Goal: Check status

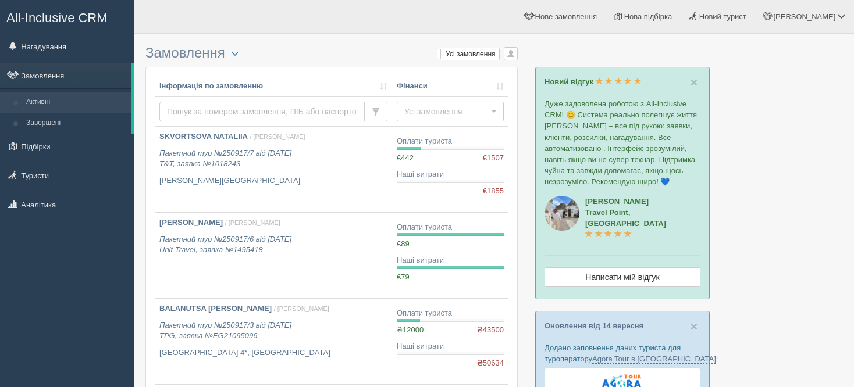
click at [274, 113] on input "text" at bounding box center [261, 112] width 205 height 20
type input "т"
type input "nena"
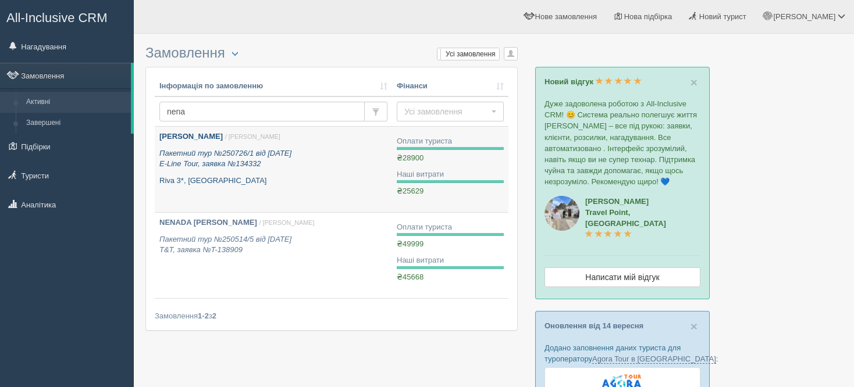
click at [232, 159] on icon "Пакетний тур №250726/1 від 26.07.2025 E-Line Tour, заявка №134332" at bounding box center [225, 159] width 132 height 20
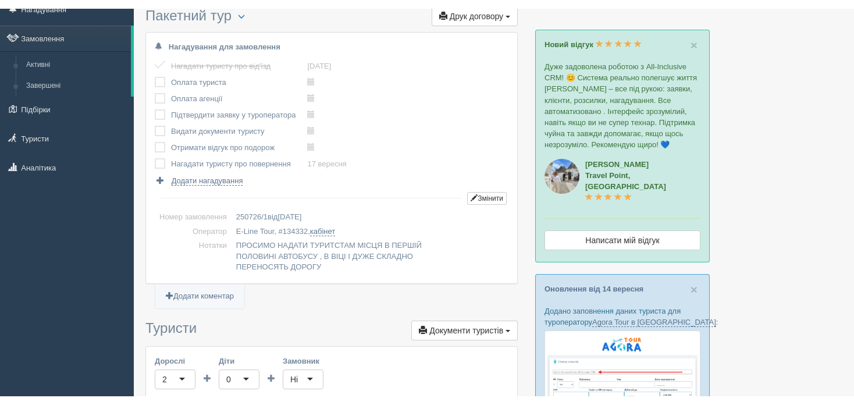
scroll to position [27, 0]
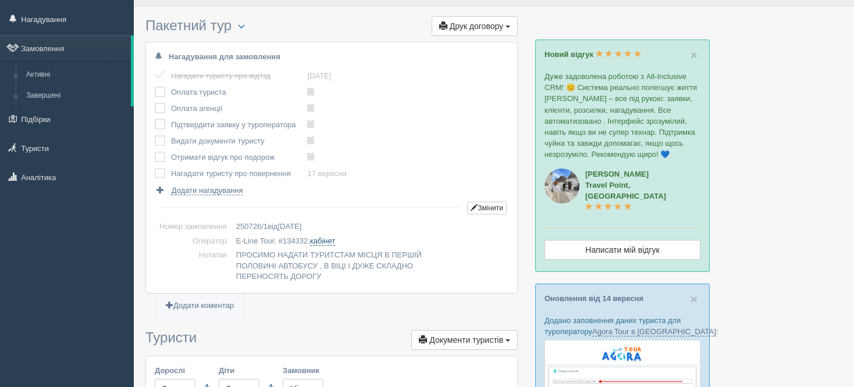
click at [329, 244] on link "кабінет" at bounding box center [322, 241] width 25 height 9
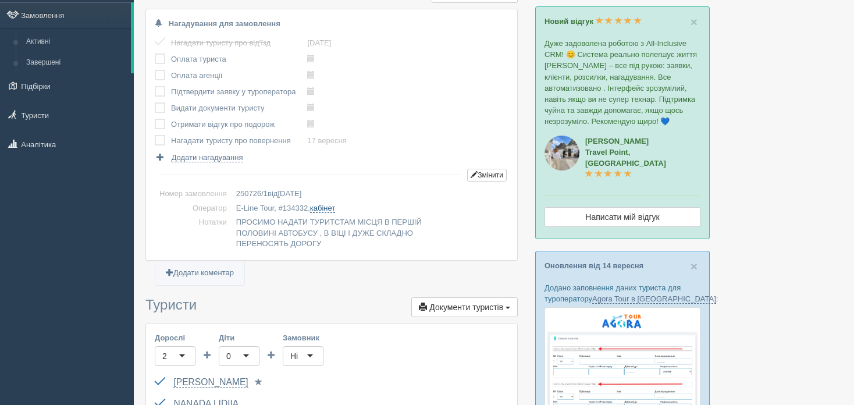
scroll to position [55, 0]
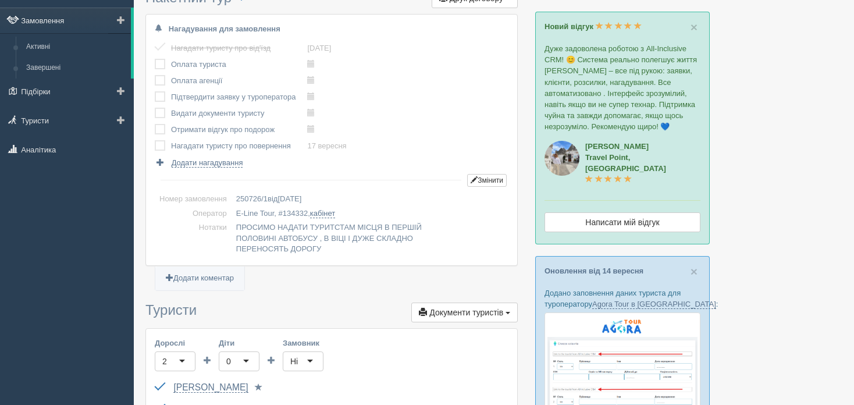
click at [88, 24] on link "Замовлення" at bounding box center [65, 21] width 131 height 26
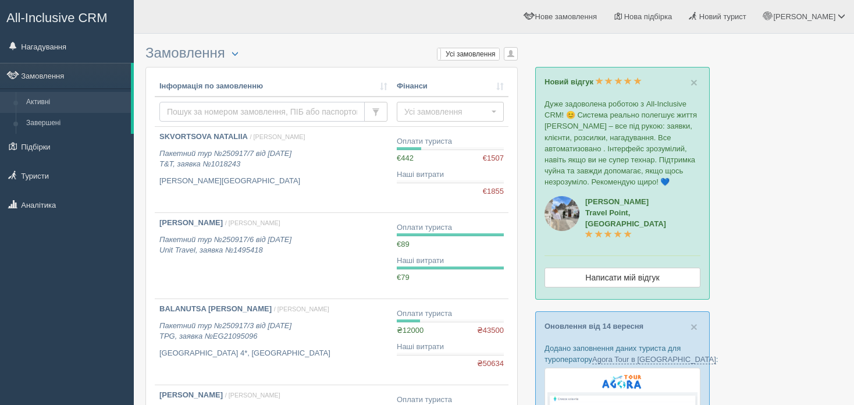
click at [215, 109] on input "text" at bounding box center [261, 112] width 205 height 20
type input "т"
type input "nevm"
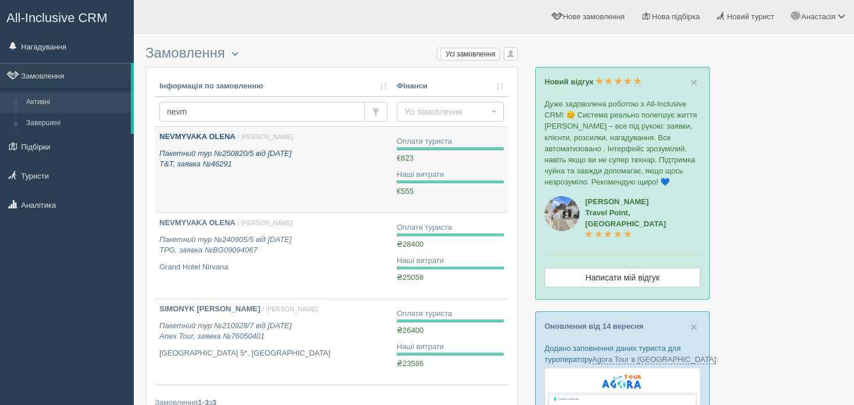
click at [211, 128] on link "NEVMYVAKA OLENA / Тетяна Д. Пакетний тур №250820/5 від 18.08.2025 T&T, заявка №…" at bounding box center [273, 169] width 237 height 85
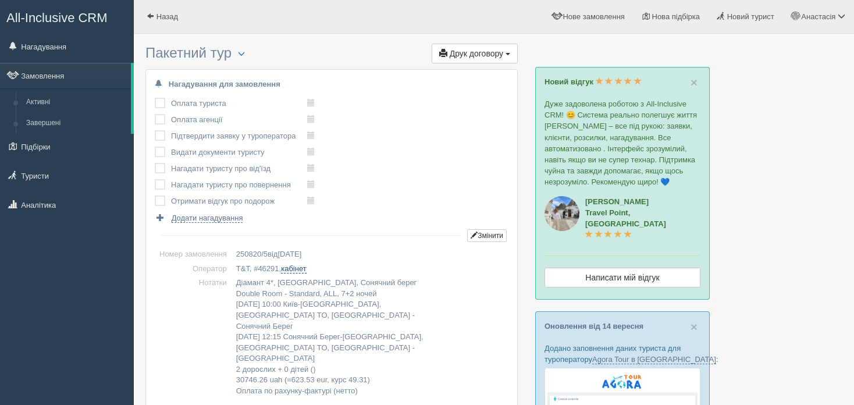
click at [303, 266] on link "кабінет" at bounding box center [293, 268] width 25 height 9
